Goal: Register for event/course

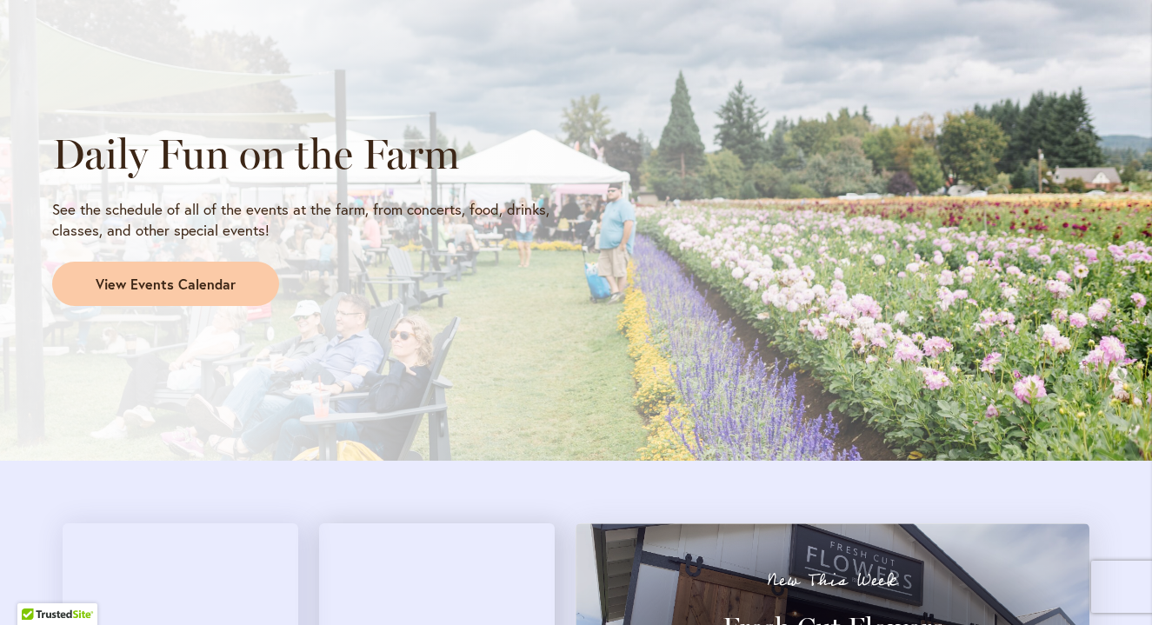
scroll to position [1381, 0]
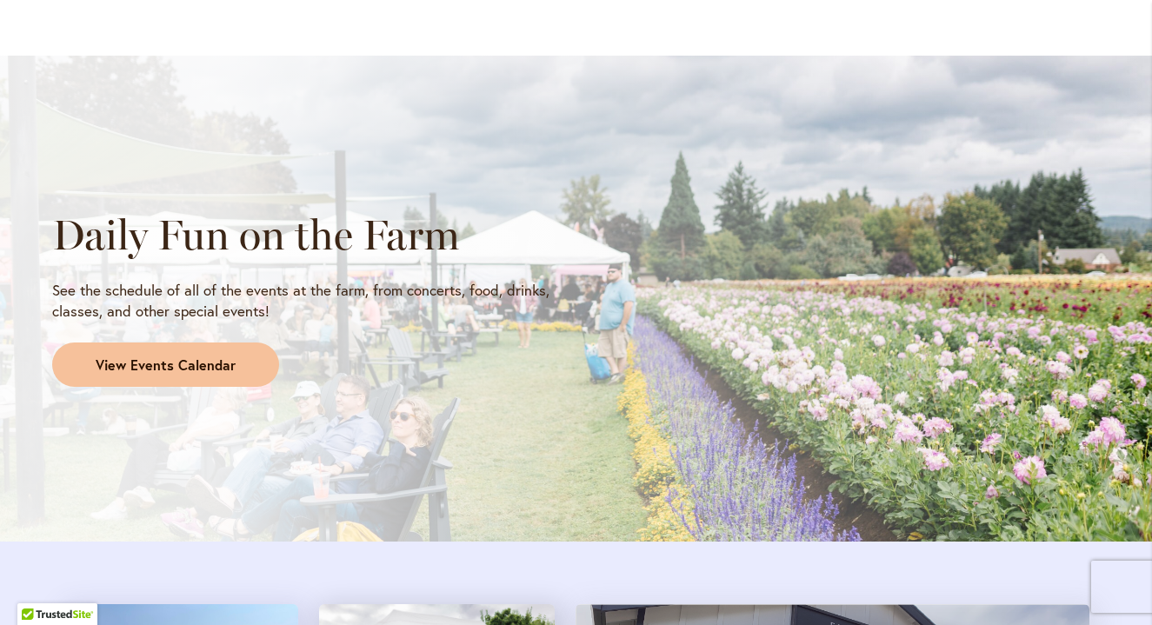
click at [251, 368] on link "View Events Calendar" at bounding box center [165, 365] width 227 height 45
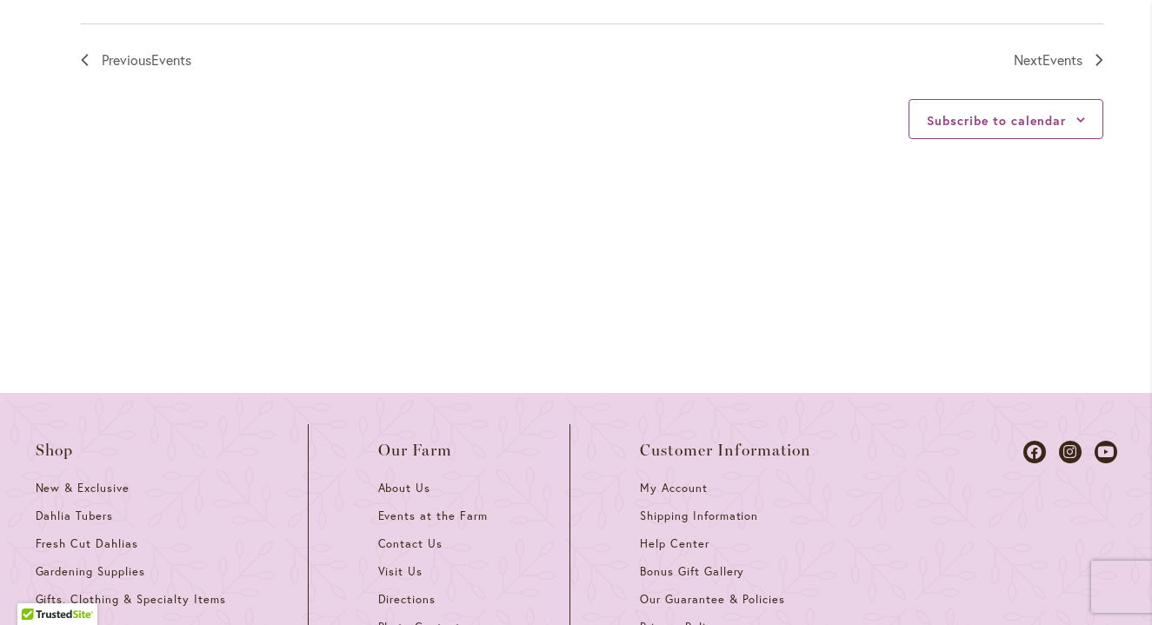
scroll to position [2314, 0]
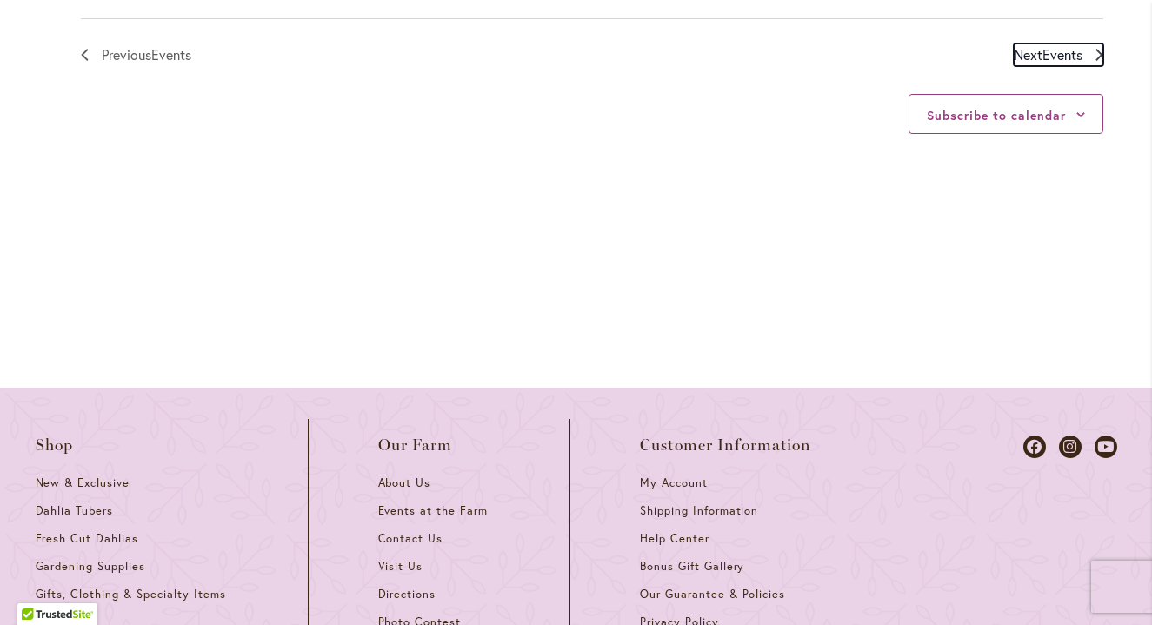
click at [1038, 55] on span "Next Events" at bounding box center [1048, 54] width 69 height 23
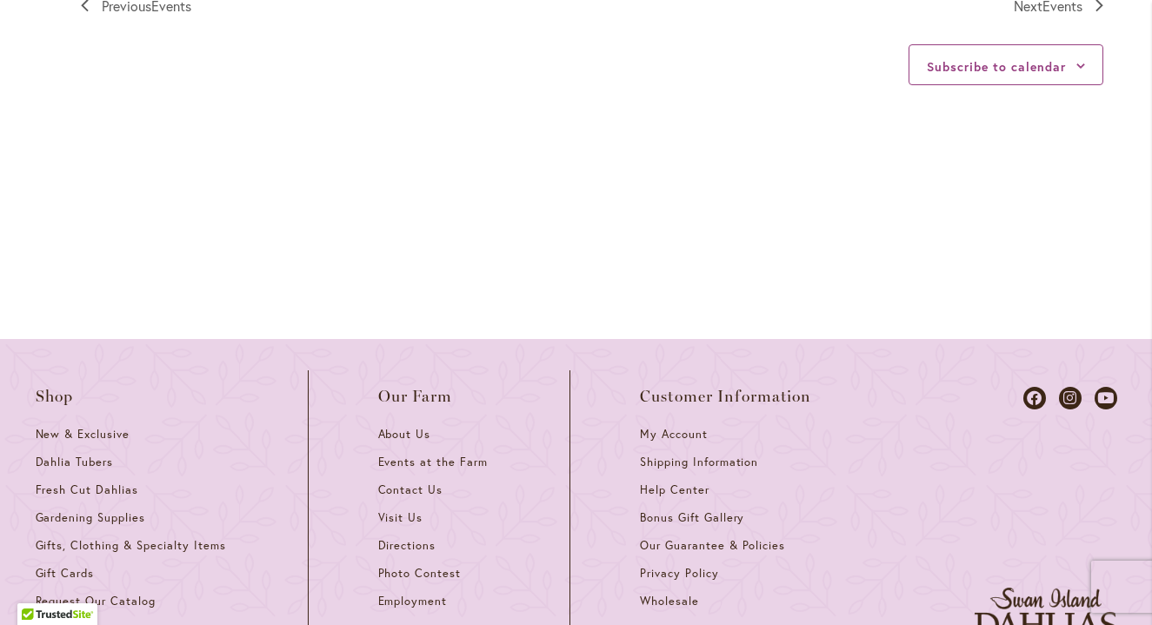
scroll to position [2051, 0]
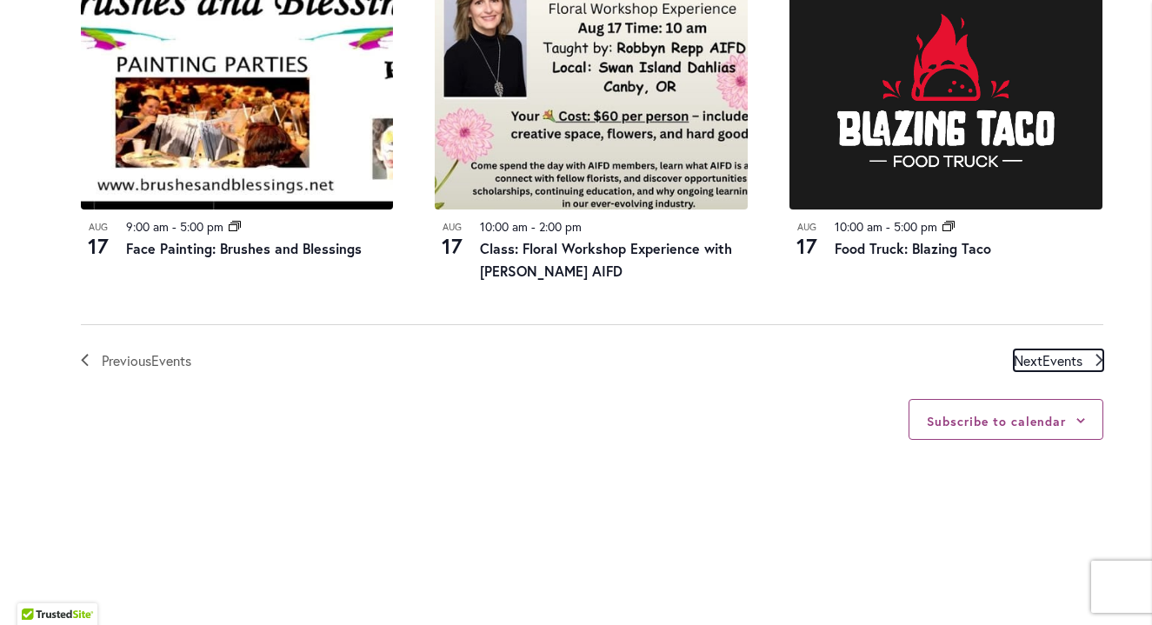
click at [1064, 364] on span "Events" at bounding box center [1063, 360] width 40 height 18
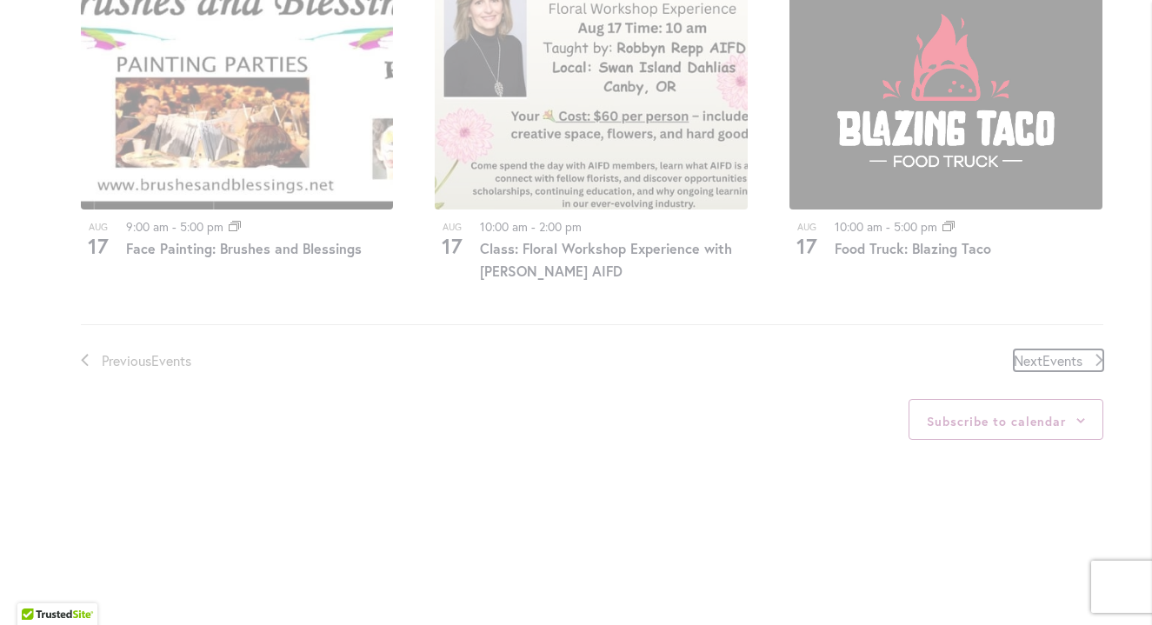
scroll to position [858, 0]
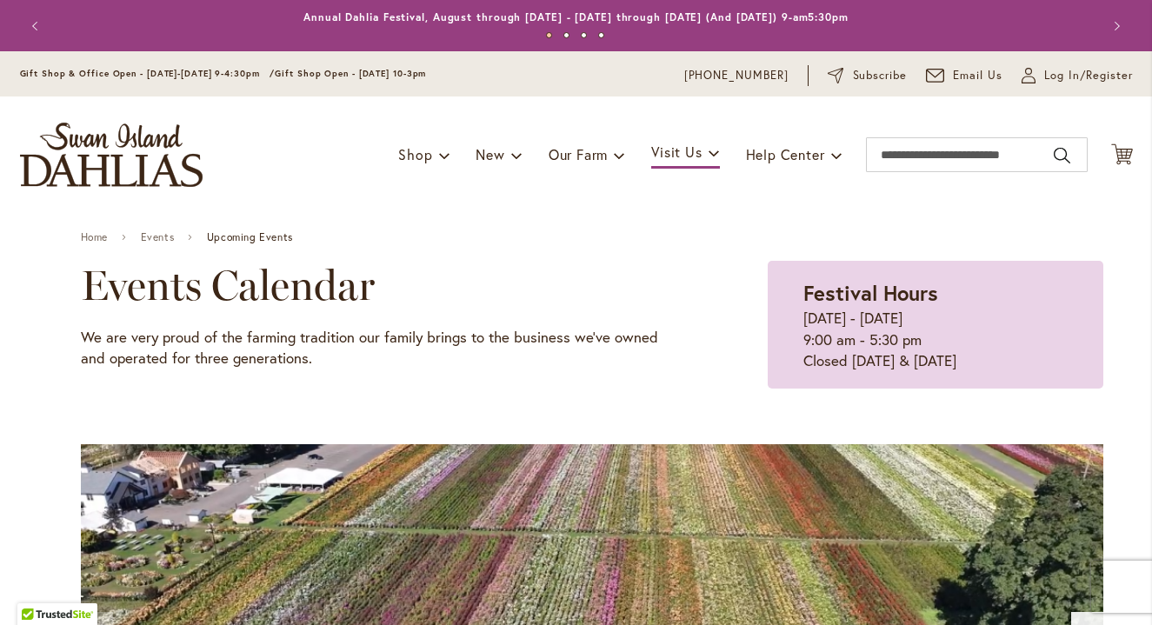
click at [137, 162] on img "store logo" at bounding box center [111, 155] width 183 height 64
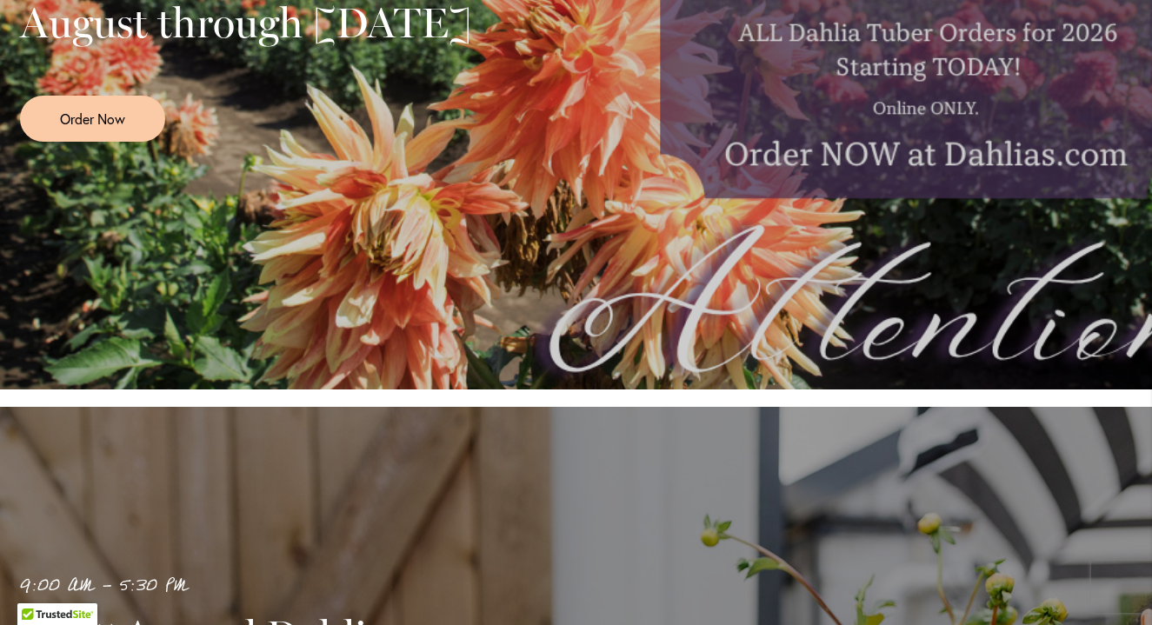
scroll to position [670, 0]
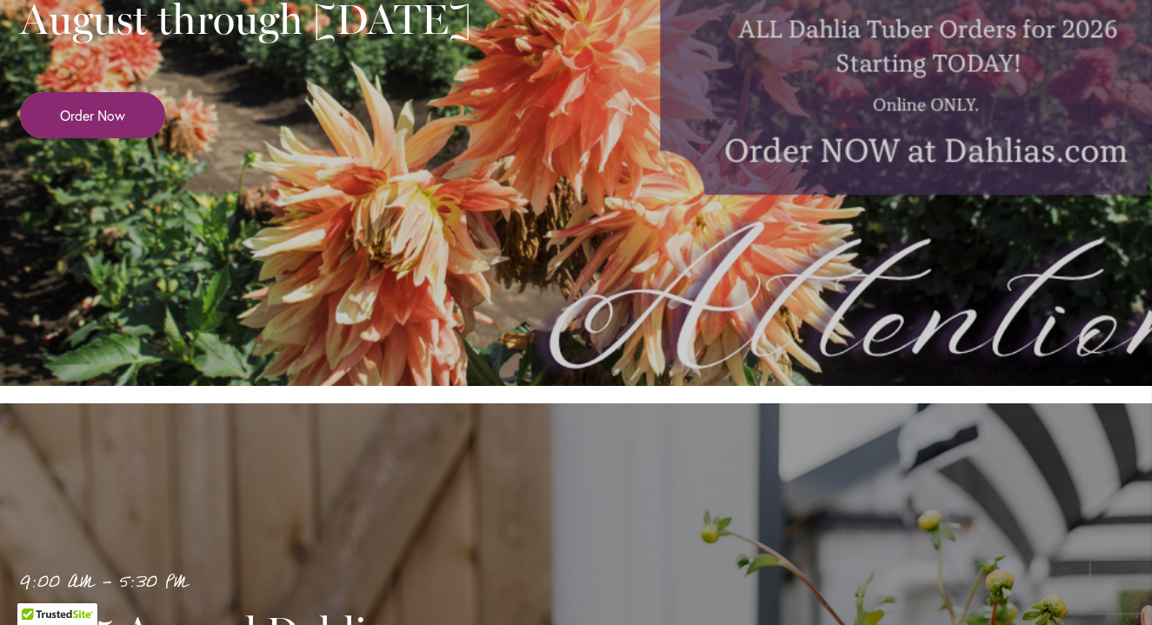
click at [141, 131] on link "Order Now" at bounding box center [92, 115] width 145 height 46
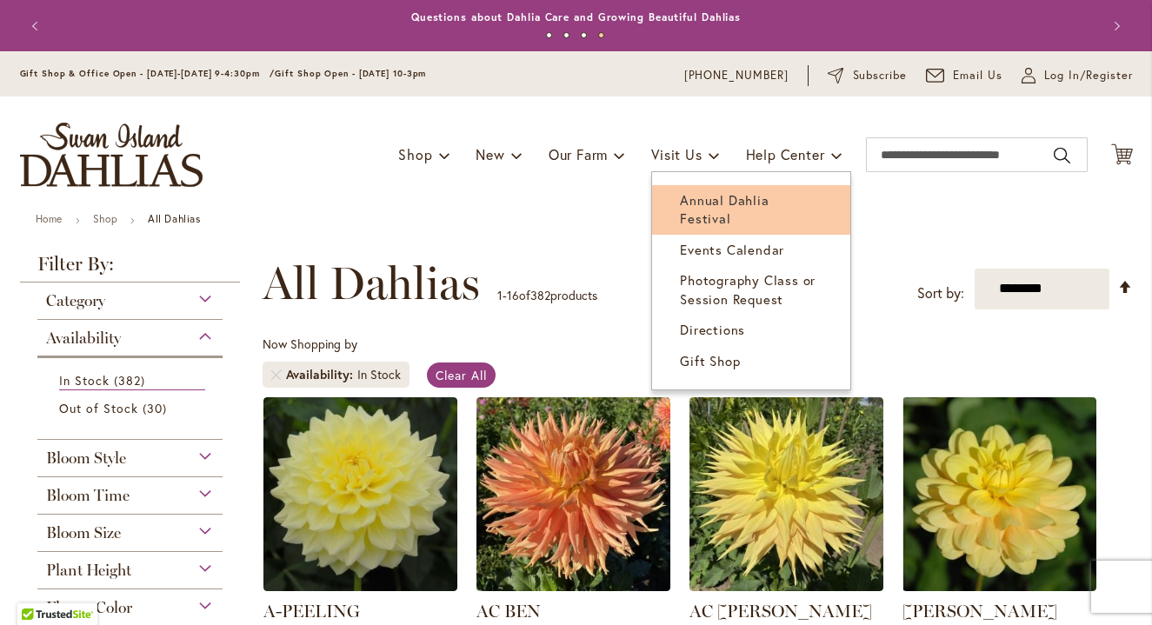
click at [698, 188] on link "Annual Dahlia Festival" at bounding box center [751, 210] width 198 height 50
